Goal: Check status: Check status

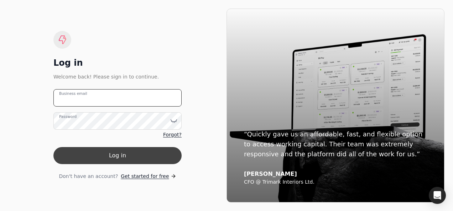
type email "[EMAIL_ADDRESS][DOMAIN_NAME]"
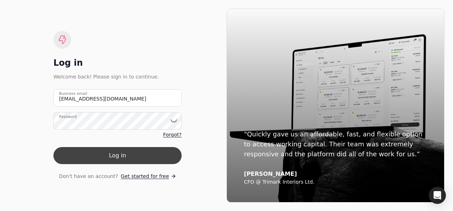
click at [137, 160] on button "Log in" at bounding box center [117, 155] width 128 height 17
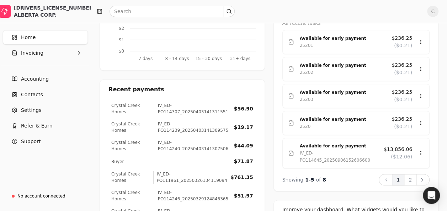
scroll to position [228, 0]
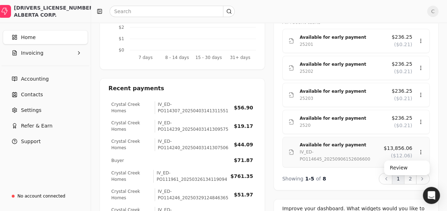
click at [350, 144] on div "Available for early payment" at bounding box center [339, 145] width 78 height 7
click at [406, 171] on div "Review" at bounding box center [407, 168] width 43 height 12
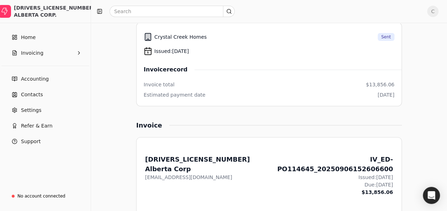
scroll to position [80, 0]
